Goal: Information Seeking & Learning: Get advice/opinions

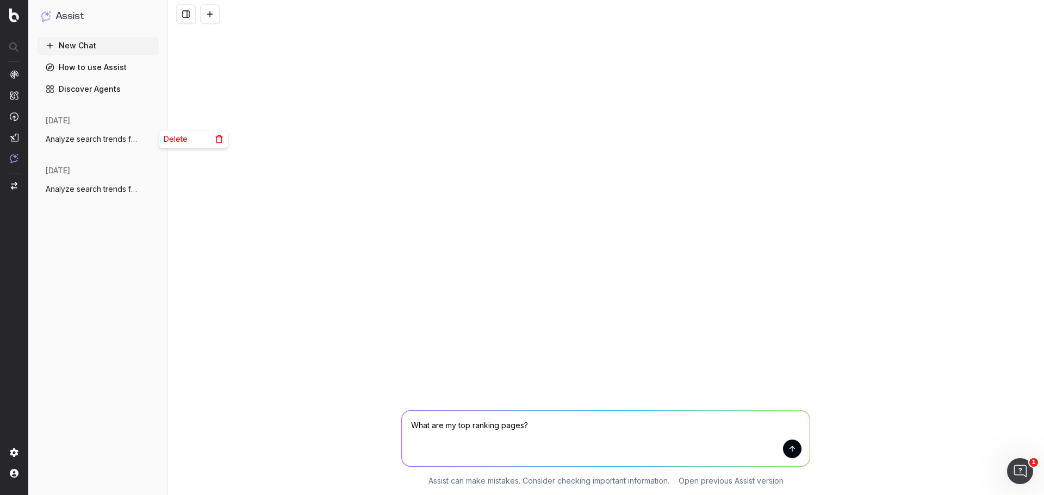
click at [150, 139] on icon "button" at bounding box center [151, 139] width 9 height 9
click at [180, 141] on span "Delete" at bounding box center [176, 139] width 24 height 11
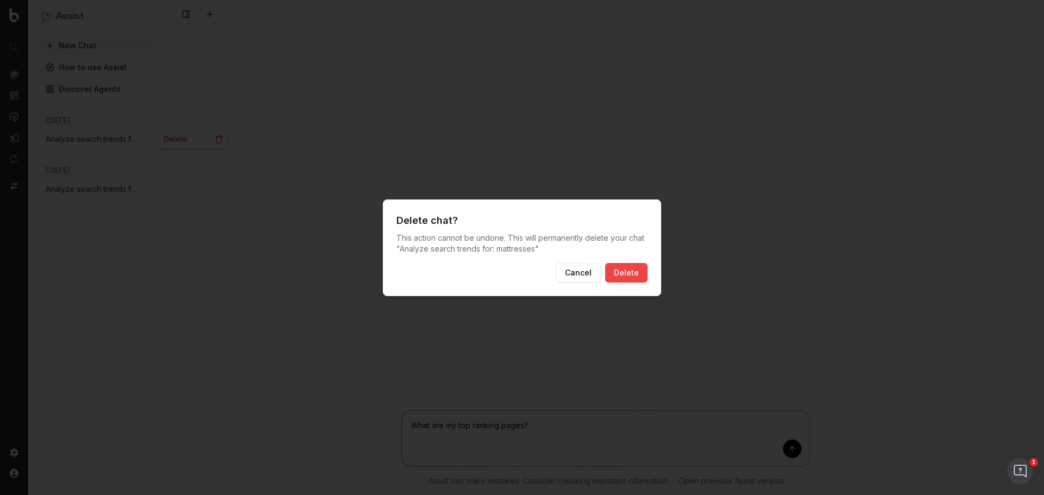
click at [636, 270] on button "Delete" at bounding box center [626, 273] width 42 height 20
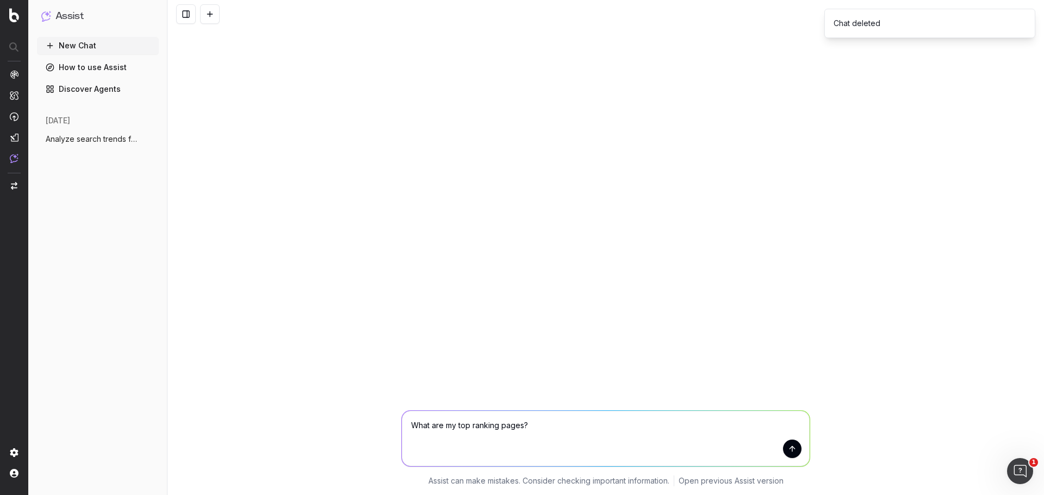
drag, startPoint x: 14, startPoint y: 156, endPoint x: 86, endPoint y: 44, distance: 133.3
click at [86, 44] on button "New Chat" at bounding box center [98, 45] width 122 height 17
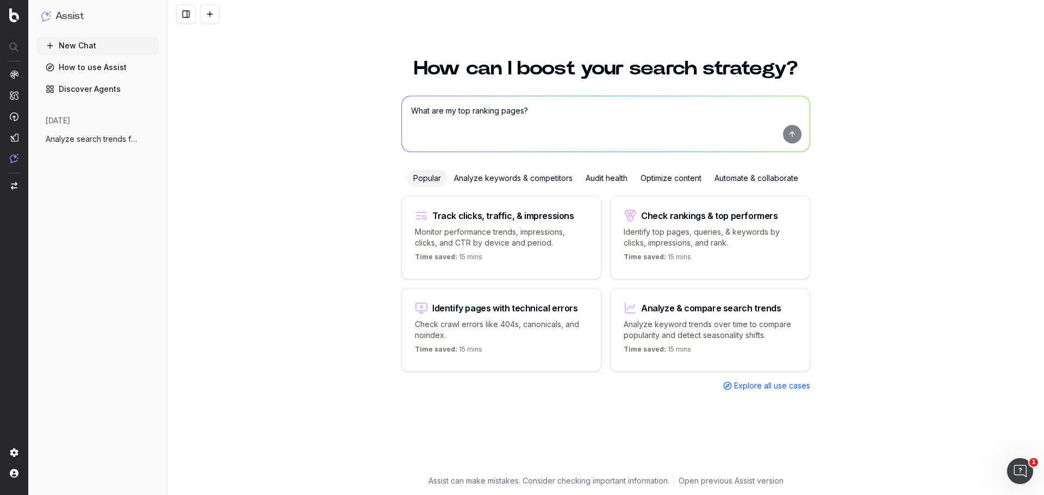
click at [763, 384] on span "Explore all use cases" at bounding box center [772, 385] width 76 height 11
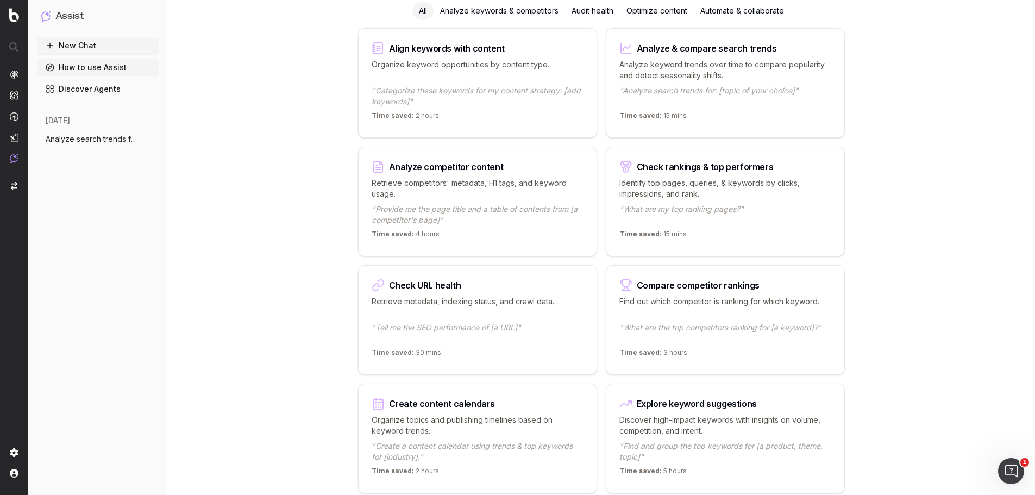
scroll to position [176, 0]
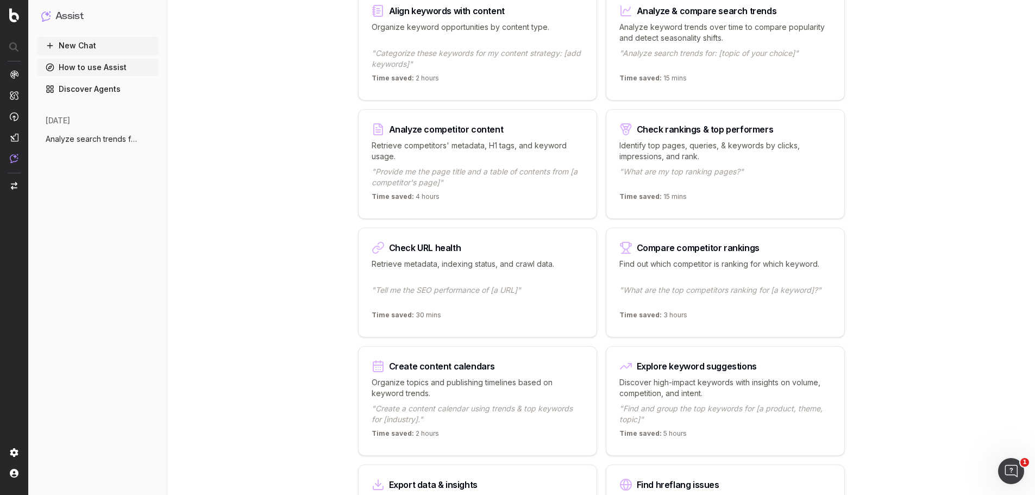
drag, startPoint x: 681, startPoint y: 387, endPoint x: 656, endPoint y: 380, distance: 25.8
click at [656, 380] on p "Discover high-impact keywords with insights on volume, competition, and intent." at bounding box center [726, 388] width 212 height 22
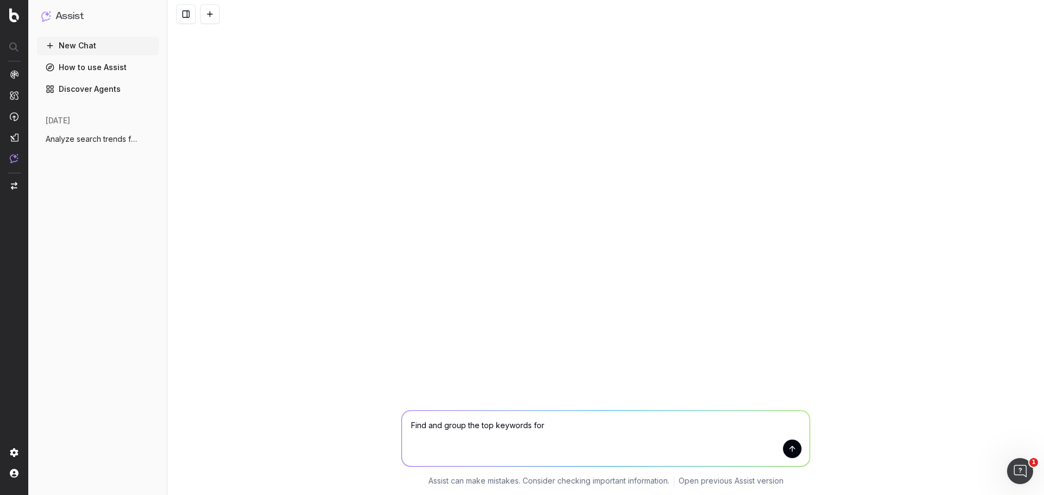
drag, startPoint x: 547, startPoint y: 427, endPoint x: 428, endPoint y: 428, distance: 119.0
click at [428, 428] on textarea "Find and group the top keywords for" at bounding box center [606, 438] width 408 height 55
click at [569, 425] on textarea "Find keywords for holiday trends, specificalaly for home" at bounding box center [606, 438] width 408 height 55
click at [561, 424] on textarea "Find keywords for holiday trends, specificalaly for home" at bounding box center [606, 438] width 408 height 55
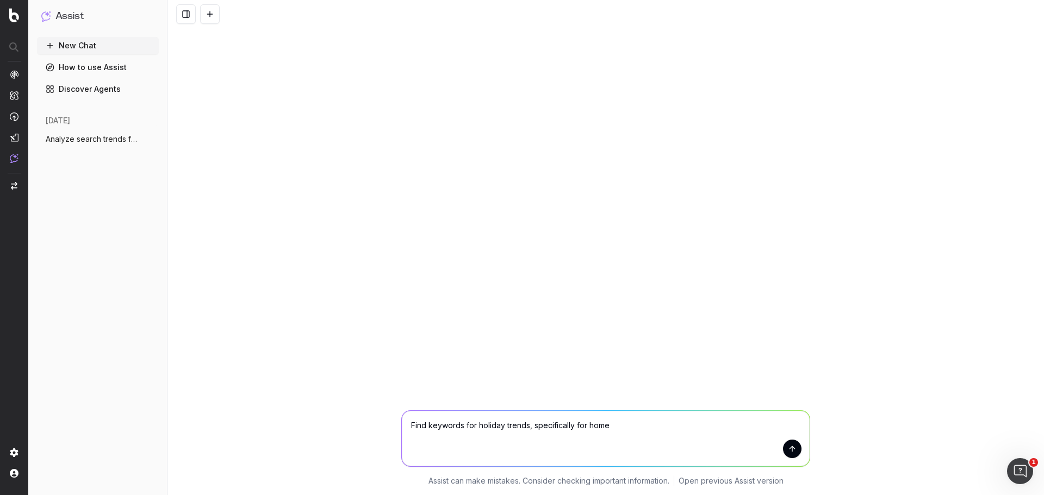
click at [622, 423] on textarea "Find keywords for holiday trends, specifically for home" at bounding box center [606, 438] width 408 height 55
type textarea "Find keywords for holiday trends, specifically for home items, [GEOGRAPHIC_DATA…"
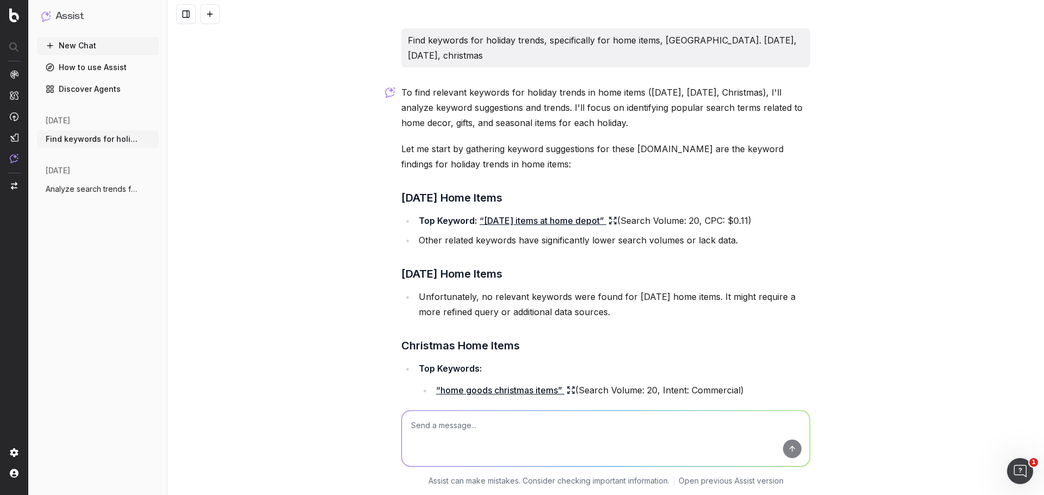
scroll to position [148, 0]
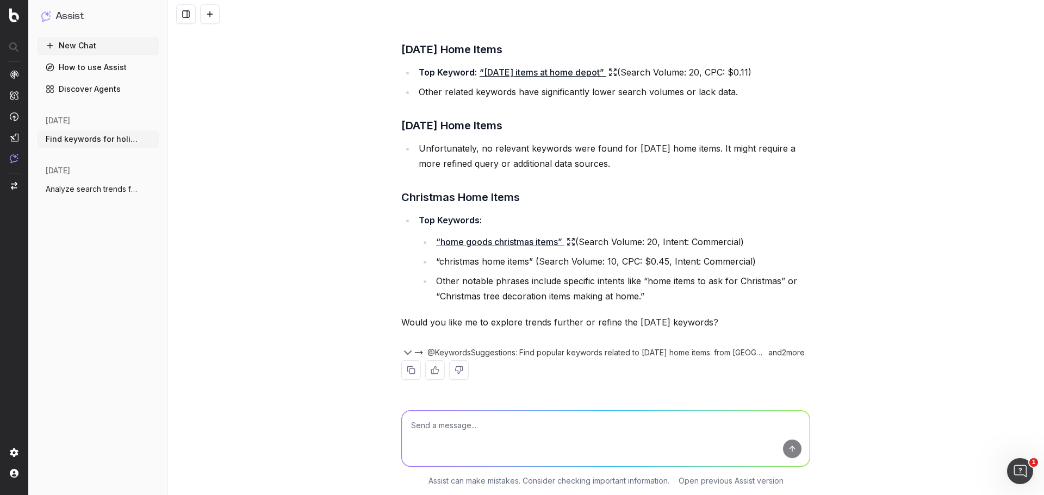
click at [570, 350] on span "@KeywordsSuggestions: Find popular keywords related to [DATE] home items. from …" at bounding box center [595, 352] width 336 height 11
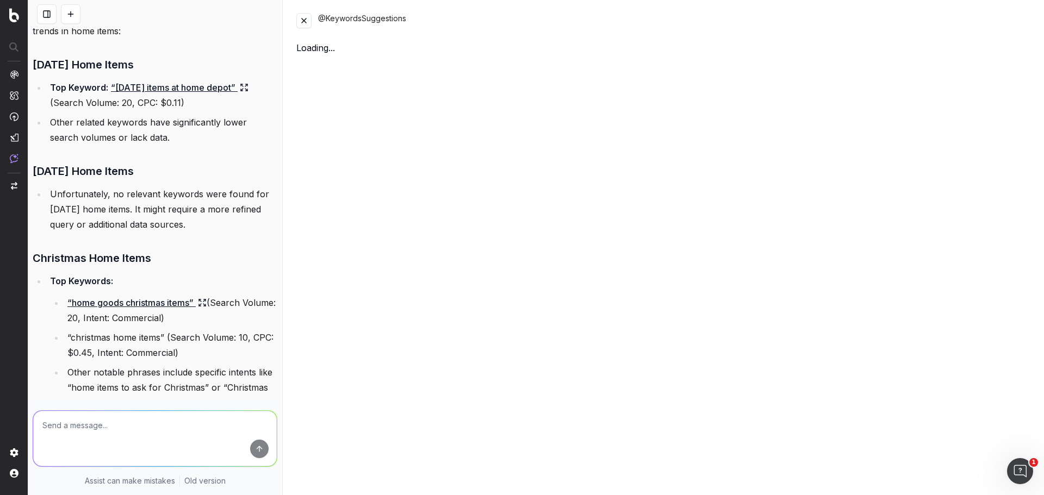
scroll to position [179, 0]
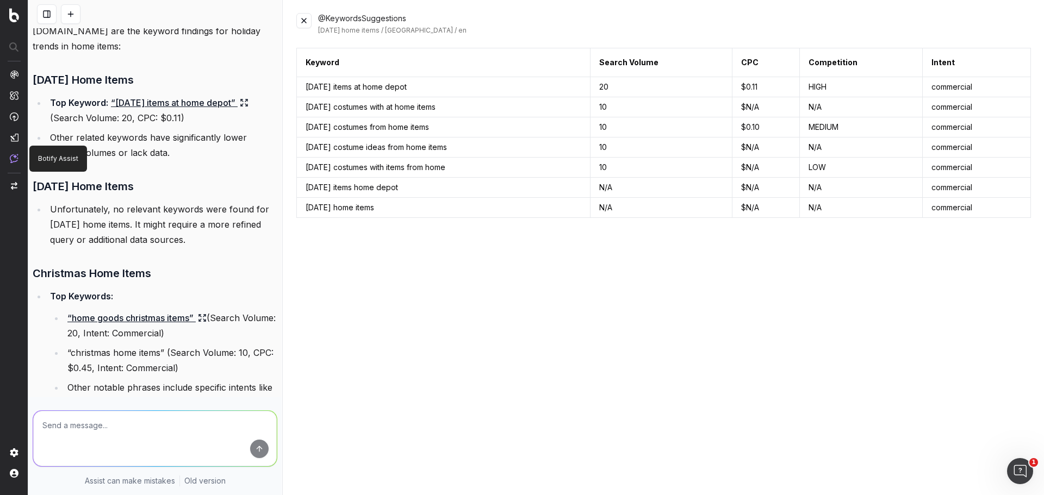
click at [13, 158] on img at bounding box center [14, 158] width 9 height 9
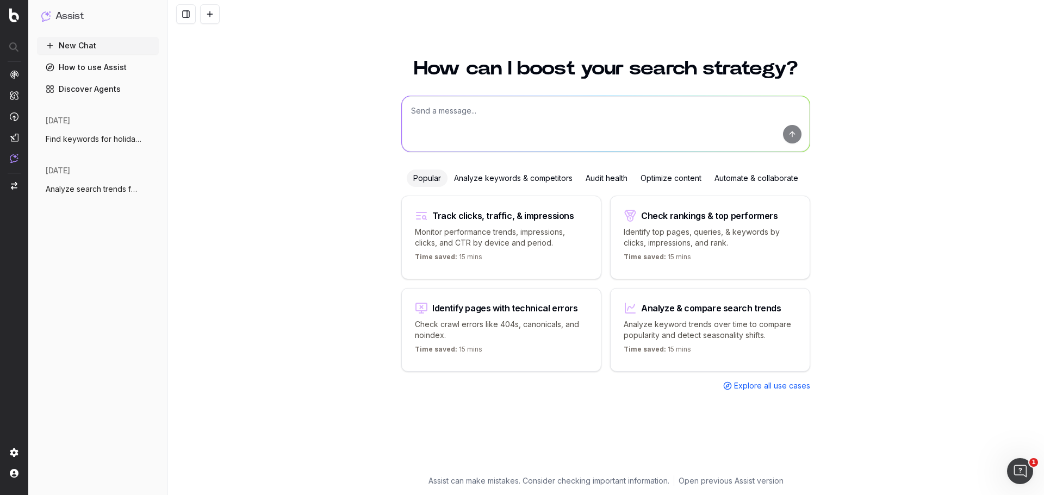
click at [68, 188] on span "Analyze search trends for: furniture" at bounding box center [94, 189] width 96 height 11
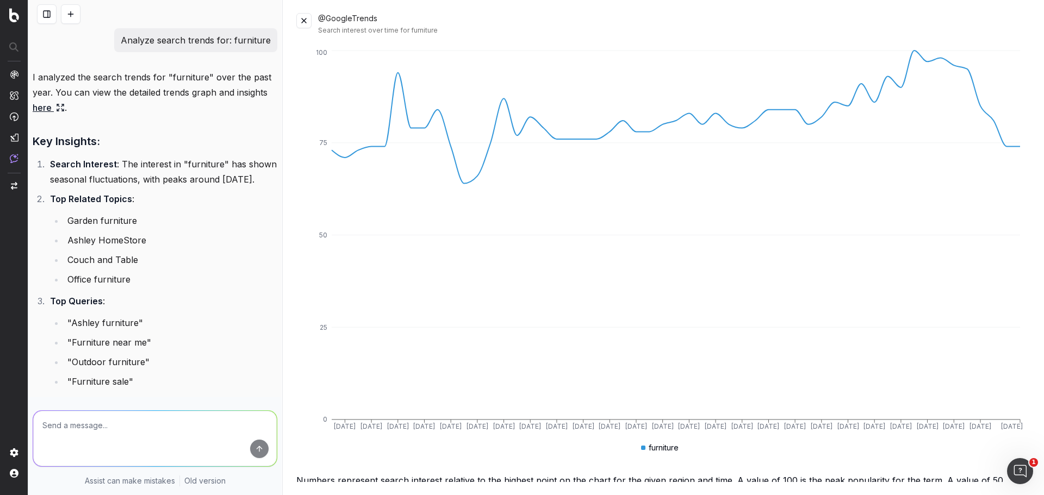
click at [209, 41] on p "Analyze search trends for: furniture" at bounding box center [196, 40] width 150 height 15
copy p "Analyze search trends for: furniture"
click at [9, 160] on nav at bounding box center [14, 247] width 28 height 495
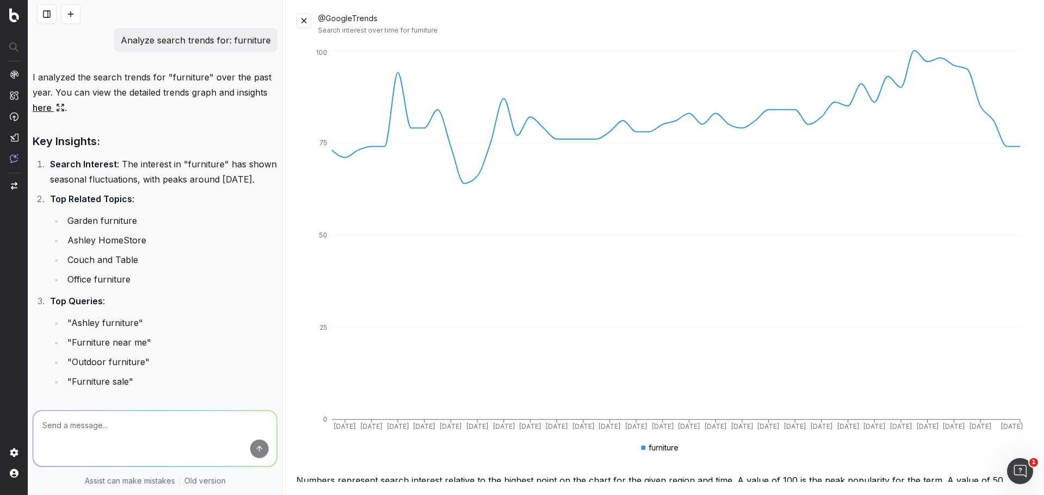
click at [15, 158] on img at bounding box center [14, 158] width 9 height 9
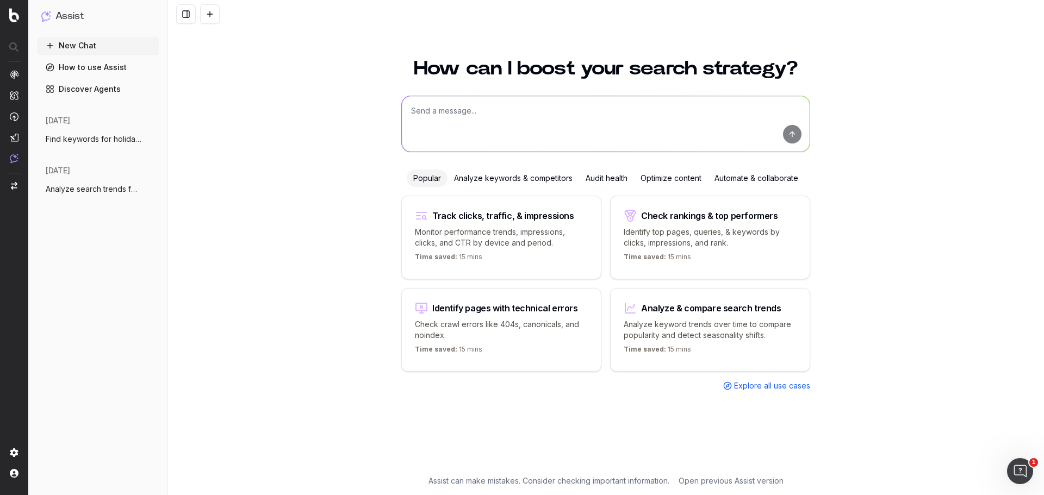
click at [72, 45] on button "New Chat" at bounding box center [98, 45] width 122 height 17
click at [479, 104] on textarea at bounding box center [606, 123] width 408 height 55
paste textarea "Analyze search trends for: furniture"
click at [520, 108] on textarea "Analyze search trends for: furniture" at bounding box center [606, 123] width 408 height 55
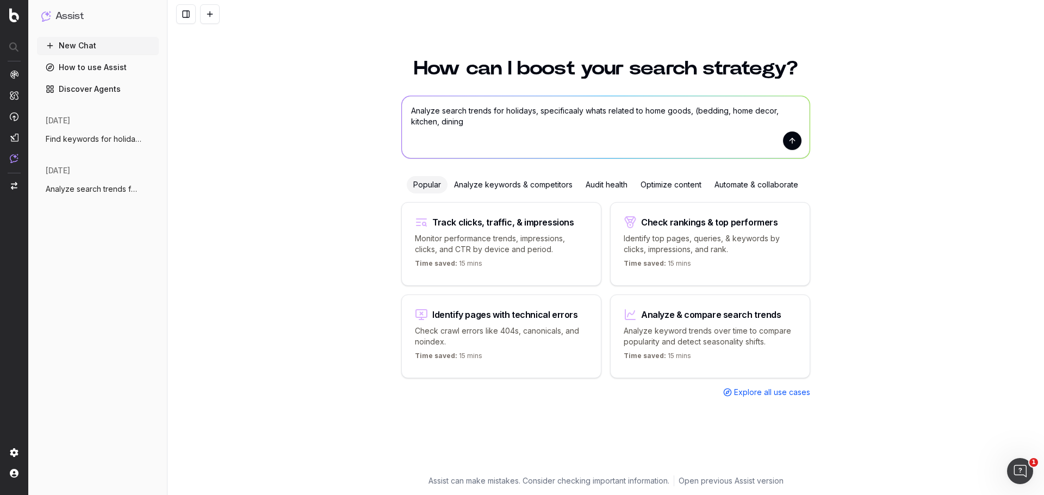
click at [571, 110] on textarea "Analyze search trends for holidays, specificaaly whats related to home goods, (…" at bounding box center [606, 127] width 408 height 62
click at [601, 113] on textarea "Analyze search trends for holidays, specifically whats related to home goods, (…" at bounding box center [606, 127] width 408 height 62
click at [503, 117] on textarea "Analyze search trends for holidays, specifically what's related to home goods, …" at bounding box center [606, 127] width 408 height 62
type textarea "Analyze search trends for holidays, specifically what's related to home goods, …"
click at [789, 137] on button "submit" at bounding box center [792, 141] width 18 height 18
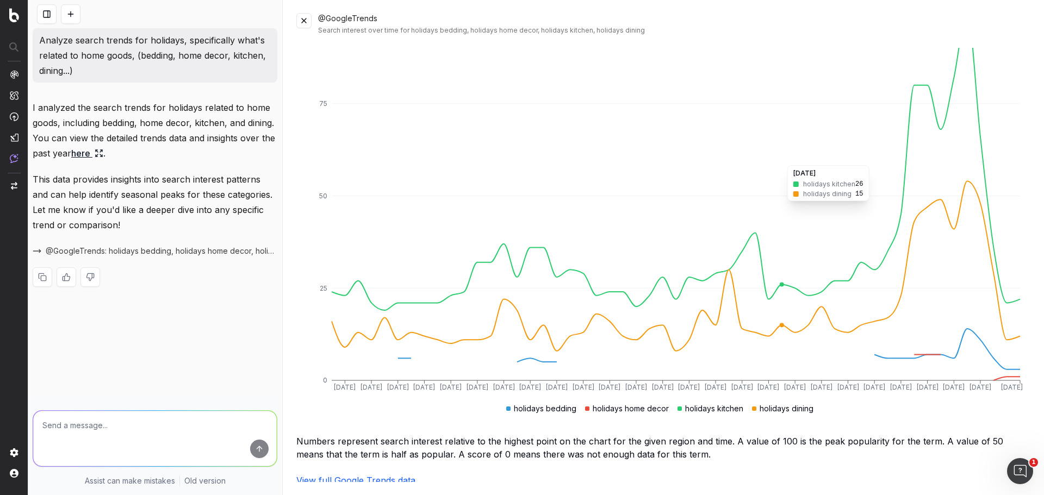
scroll to position [103, 0]
click at [335, 477] on link "View full Google Trends data" at bounding box center [355, 481] width 119 height 11
click at [86, 423] on textarea at bounding box center [155, 438] width 244 height 55
type textarea "give me the keywords"
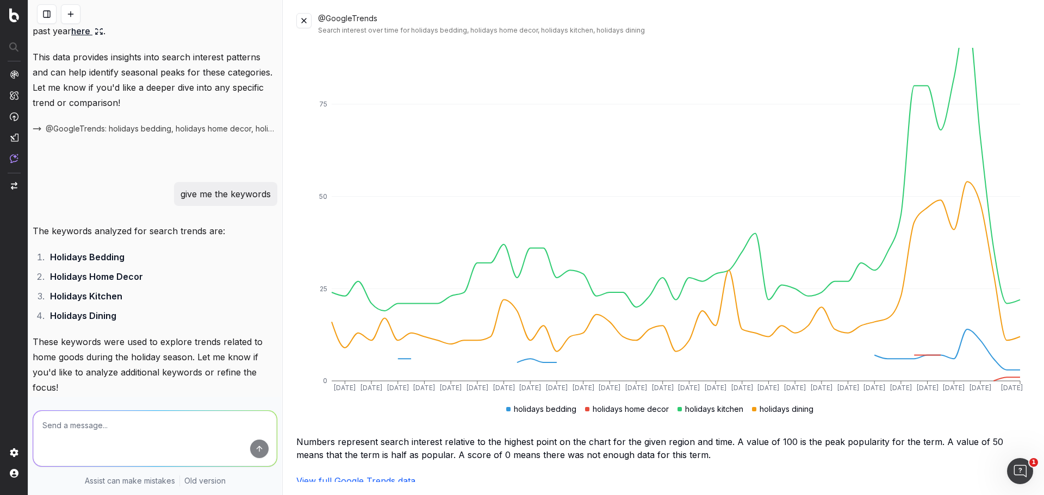
scroll to position [0, 0]
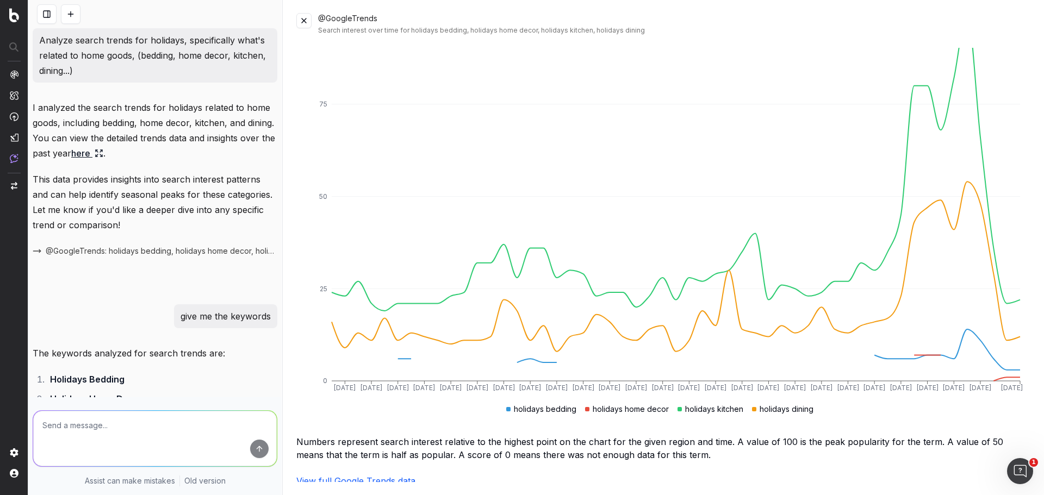
click at [83, 429] on textarea at bounding box center [155, 438] width 244 height 55
click at [132, 426] on textarea "what keywords are trendng during holidays" at bounding box center [155, 438] width 244 height 55
click at [97, 425] on textarea "what keywords are trending during holidays" at bounding box center [155, 438] width 244 height 55
type textarea "what keywords for home items are trending during holidays"
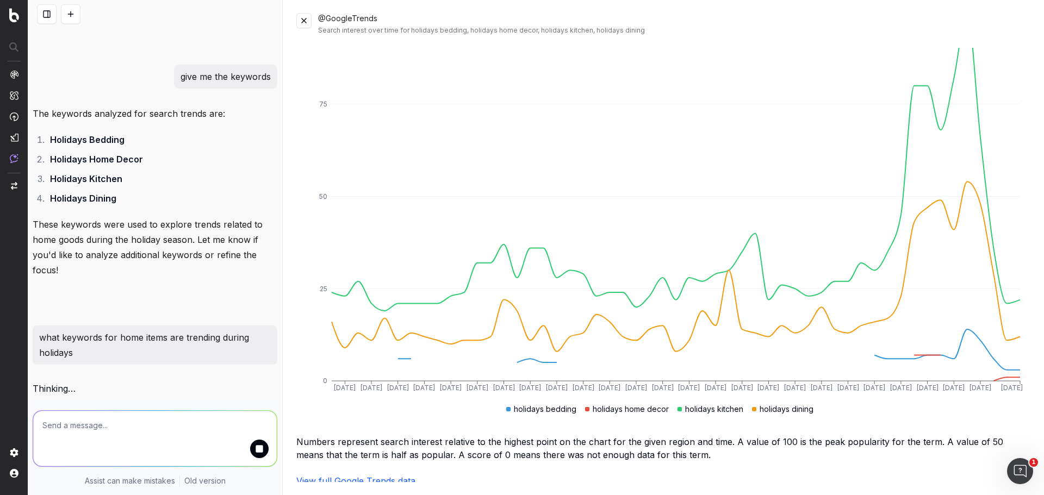
scroll to position [372, 0]
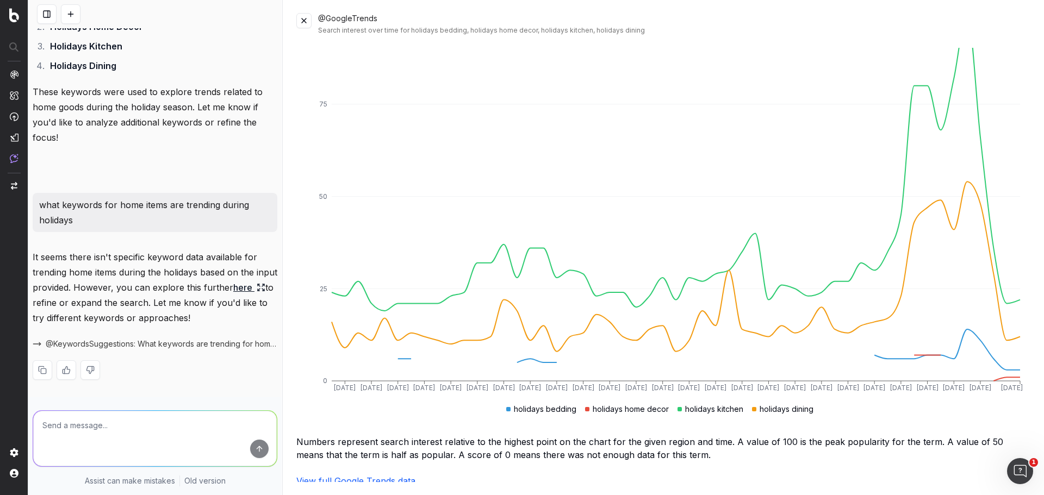
click at [233, 295] on link "here" at bounding box center [249, 287] width 32 height 15
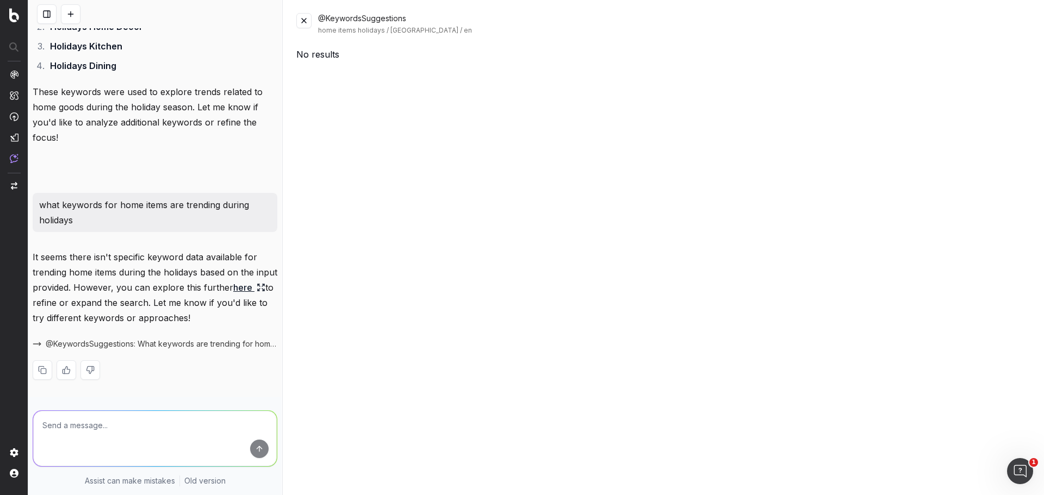
click at [307, 19] on button at bounding box center [303, 20] width 15 height 15
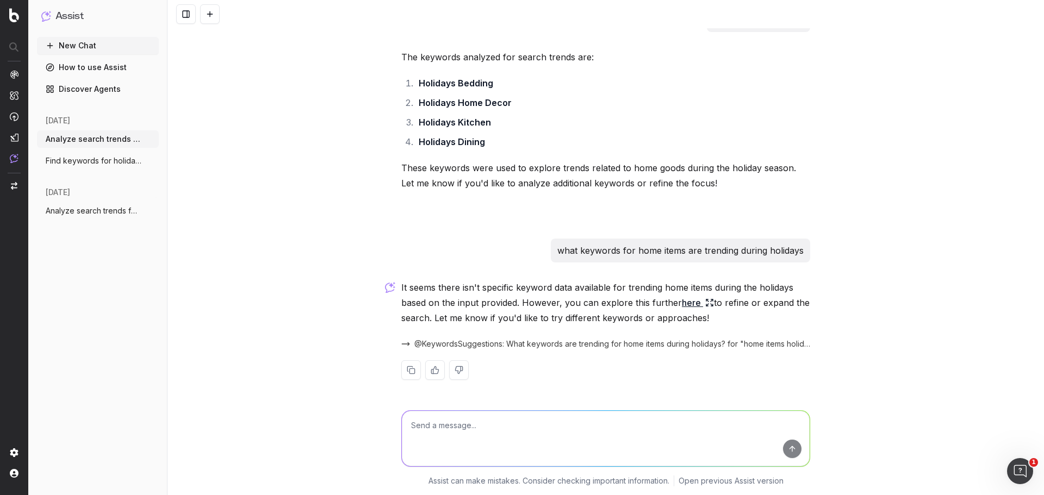
scroll to position [0, 0]
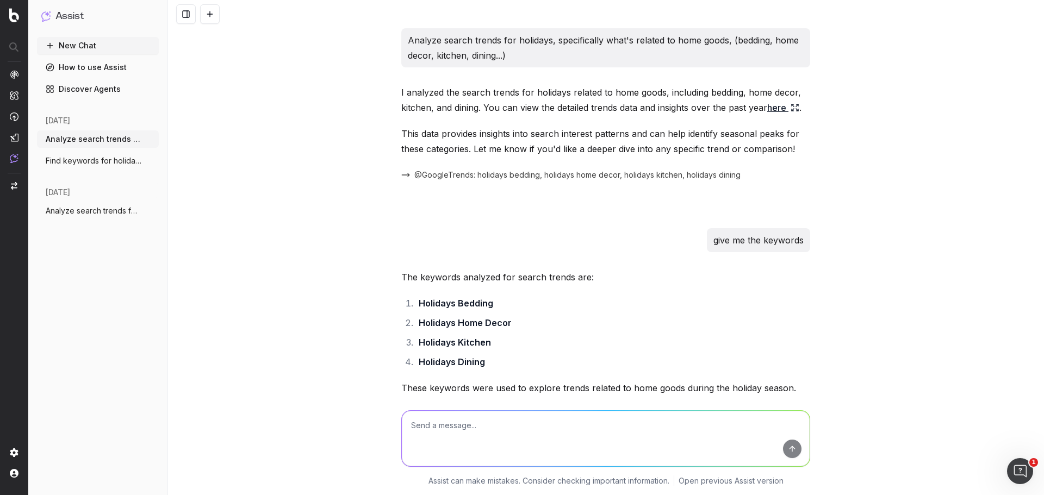
click at [89, 158] on span "Find keywords for holiday trends, specif" at bounding box center [94, 160] width 96 height 11
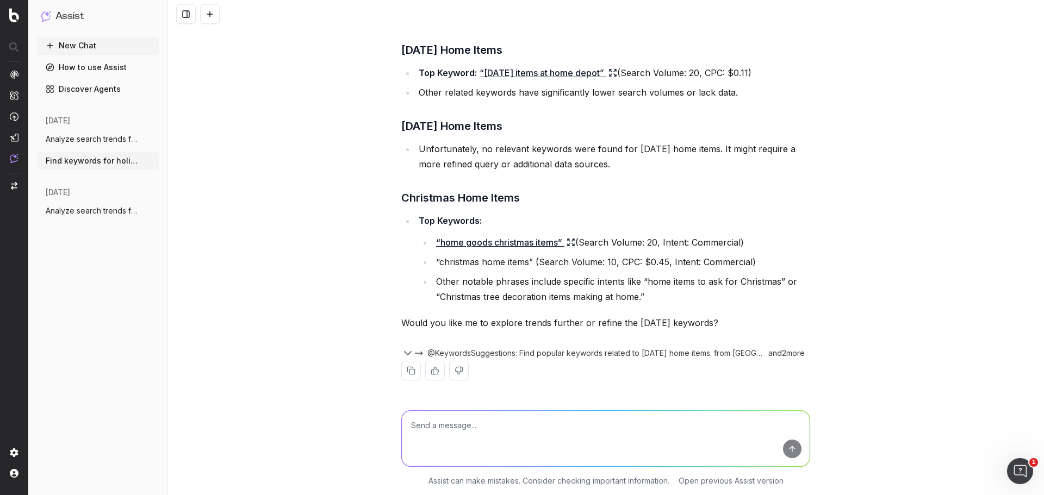
scroll to position [148, 0]
